Goal: Information Seeking & Learning: Learn about a topic

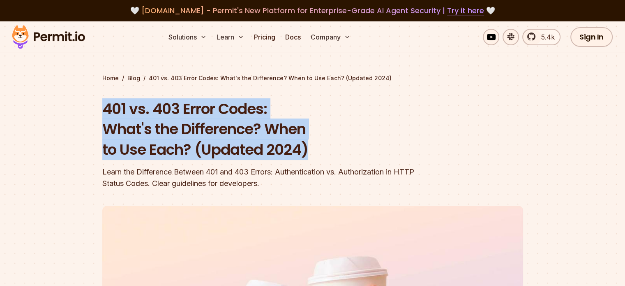
click at [95, 103] on section "Home / Blog / 401 vs. 403 Error Codes: What's the Difference? When to Use Each?…" at bounding box center [312, 263] width 625 height 485
click at [299, 131] on h1 "401 vs. 403 Error Codes: What's the Difference? When to Use Each? (Updated 2024)" at bounding box center [260, 129] width 316 height 61
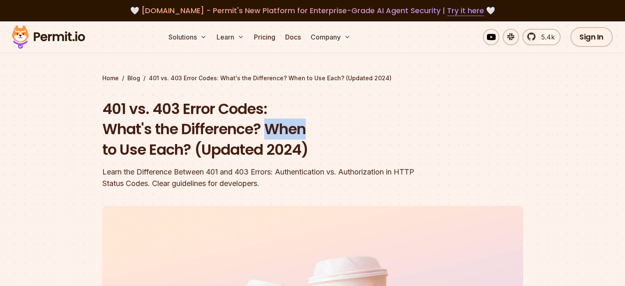
click at [299, 131] on h1 "401 vs. 403 Error Codes: What's the Difference? When to Use Each? (Updated 2024)" at bounding box center [260, 129] width 316 height 61
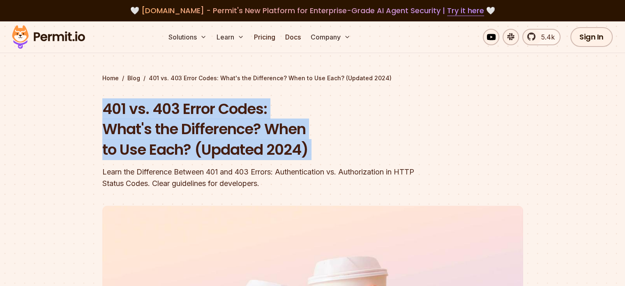
click at [299, 131] on h1 "401 vs. 403 Error Codes: What's the Difference? When to Use Each? (Updated 2024)" at bounding box center [260, 129] width 316 height 61
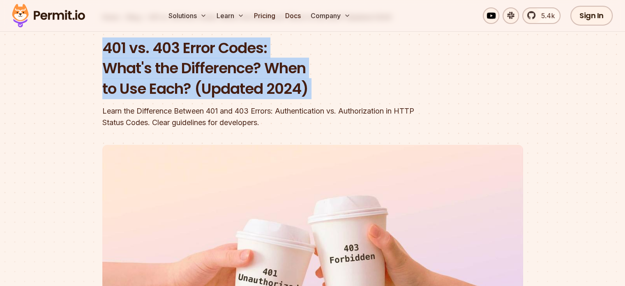
scroll to position [62, 0]
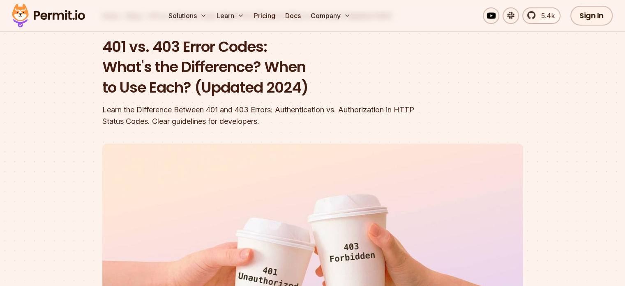
click at [291, 113] on div "Learn the Difference Between 401 and 403 Errors: Authentication vs. Authorizati…" at bounding box center [260, 115] width 316 height 23
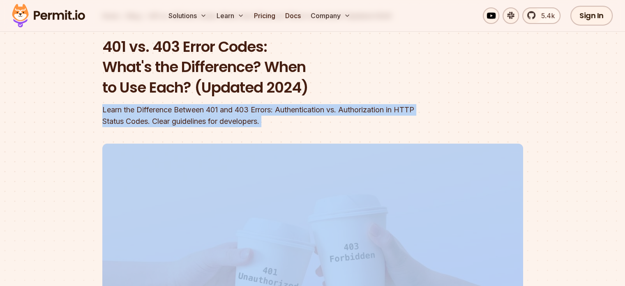
click at [291, 113] on div "Learn the Difference Between 401 and 403 Errors: Authentication vs. Authorizati…" at bounding box center [260, 115] width 316 height 23
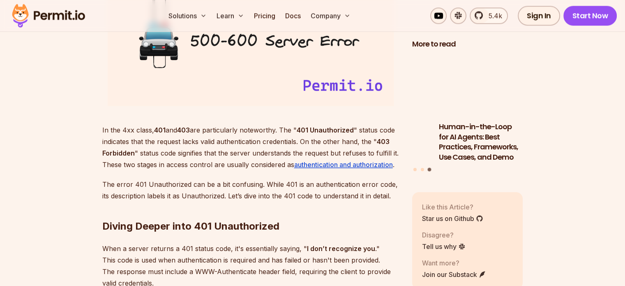
scroll to position [1128, 0]
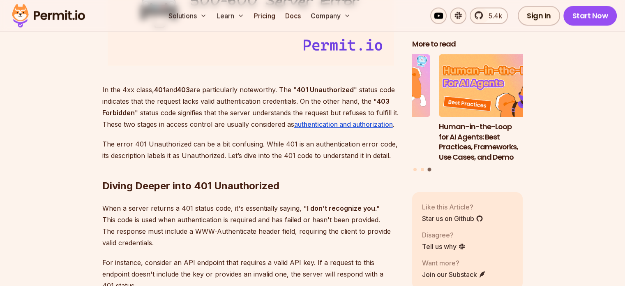
click at [279, 97] on p "In the 4xx class, 401 and 403 are particularly noteworthy. The " 401 Unauthoriz…" at bounding box center [250, 107] width 297 height 46
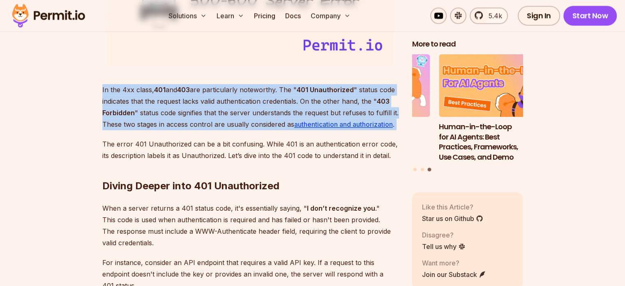
click at [279, 97] on p "In the 4xx class, 401 and 403 are particularly noteworthy. The " 401 Unauthoriz…" at bounding box center [250, 107] width 297 height 46
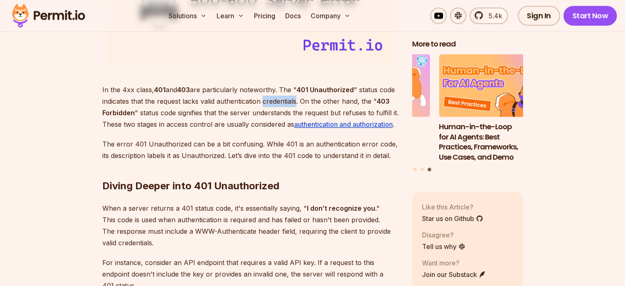
click at [279, 97] on p "In the 4xx class, 401 and 403 are particularly noteworthy. The " 401 Unauthoriz…" at bounding box center [250, 107] width 297 height 46
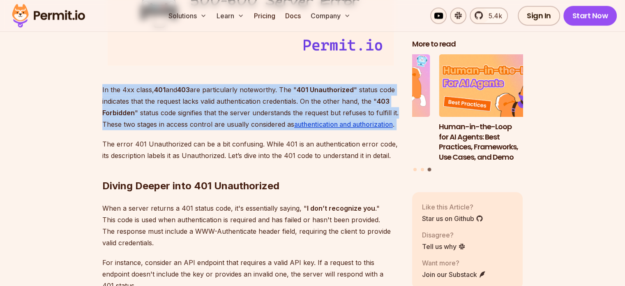
click at [279, 97] on p "In the 4xx class, 401 and 403 are particularly noteworthy. The " 401 Unauthoriz…" at bounding box center [250, 107] width 297 height 46
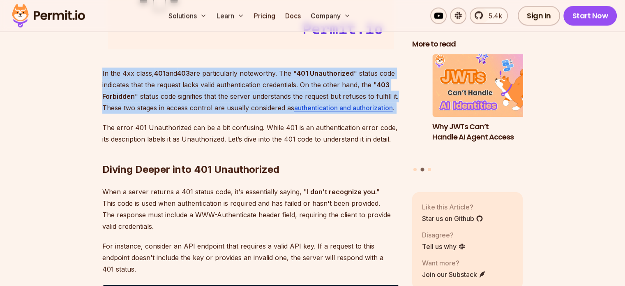
scroll to position [1171, 0]
